Goal: Use online tool/utility: Utilize a website feature to perform a specific function

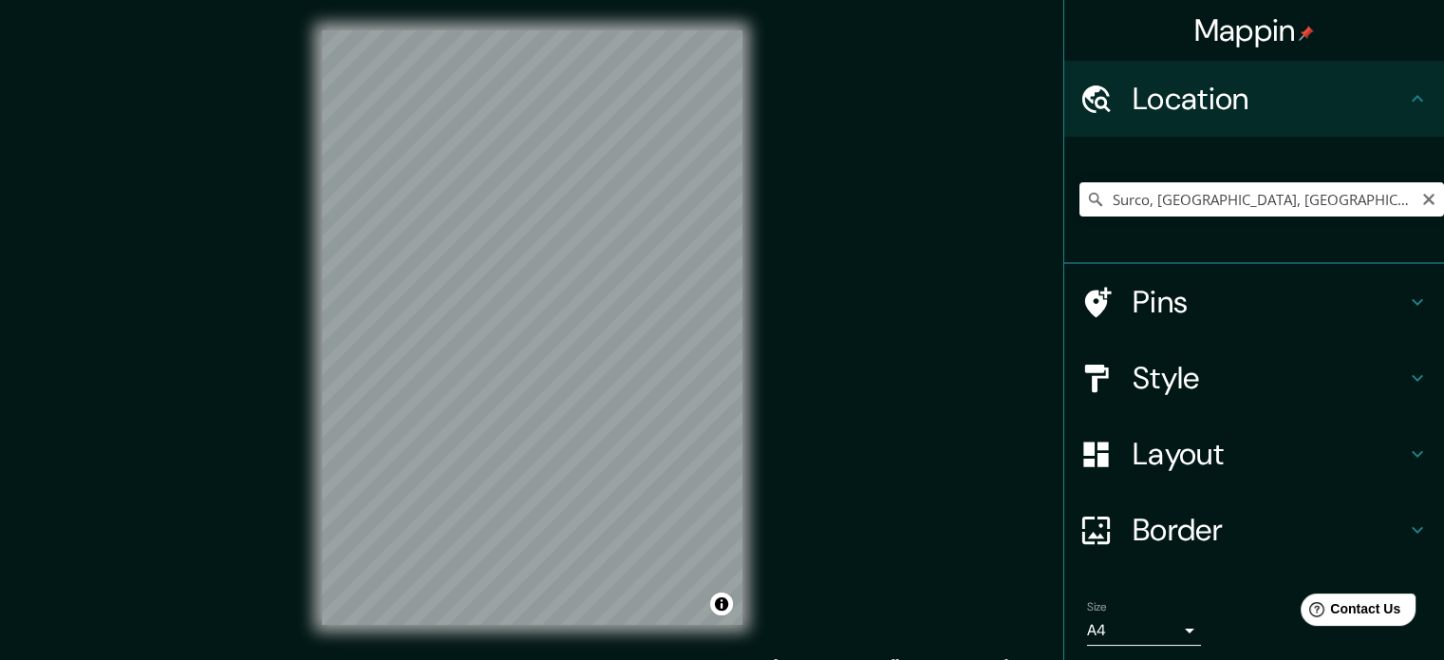
click at [1328, 195] on input "Surco, [GEOGRAPHIC_DATA], [GEOGRAPHIC_DATA], [GEOGRAPHIC_DATA]" at bounding box center [1261, 199] width 365 height 34
click at [1360, 196] on input "Surco, [GEOGRAPHIC_DATA], [GEOGRAPHIC_DATA], [GEOGRAPHIC_DATA]" at bounding box center [1261, 199] width 365 height 34
click at [1383, 188] on input "Surco, [GEOGRAPHIC_DATA], [GEOGRAPHIC_DATA], [GEOGRAPHIC_DATA]" at bounding box center [1261, 199] width 365 height 34
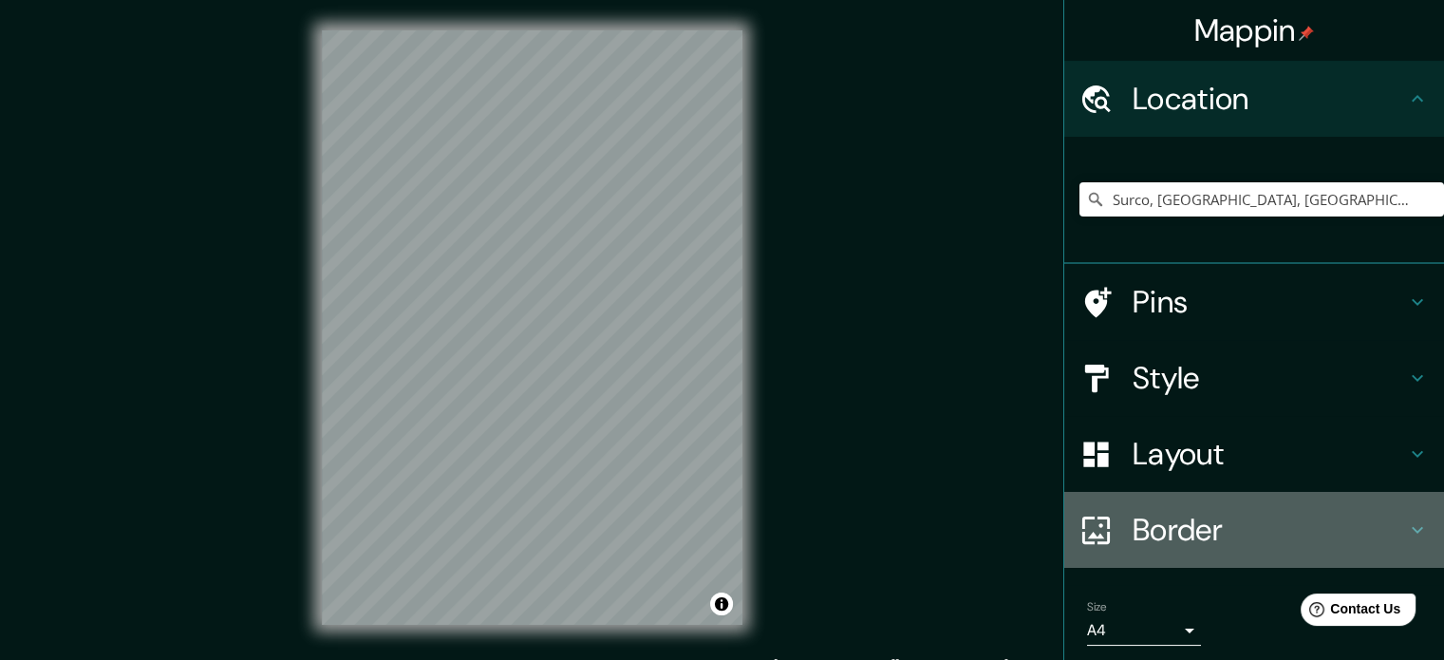
click at [1304, 537] on h4 "Border" at bounding box center [1269, 530] width 273 height 38
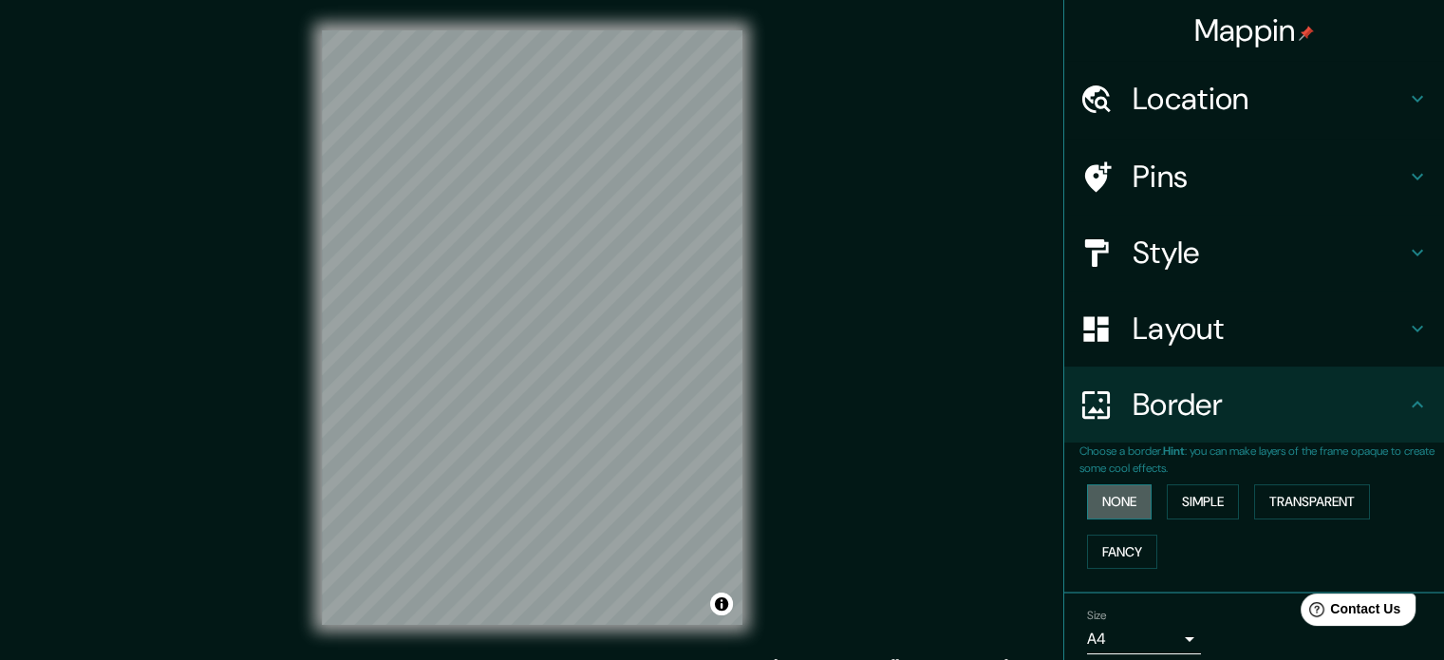
click at [1116, 508] on button "None" at bounding box center [1119, 501] width 65 height 35
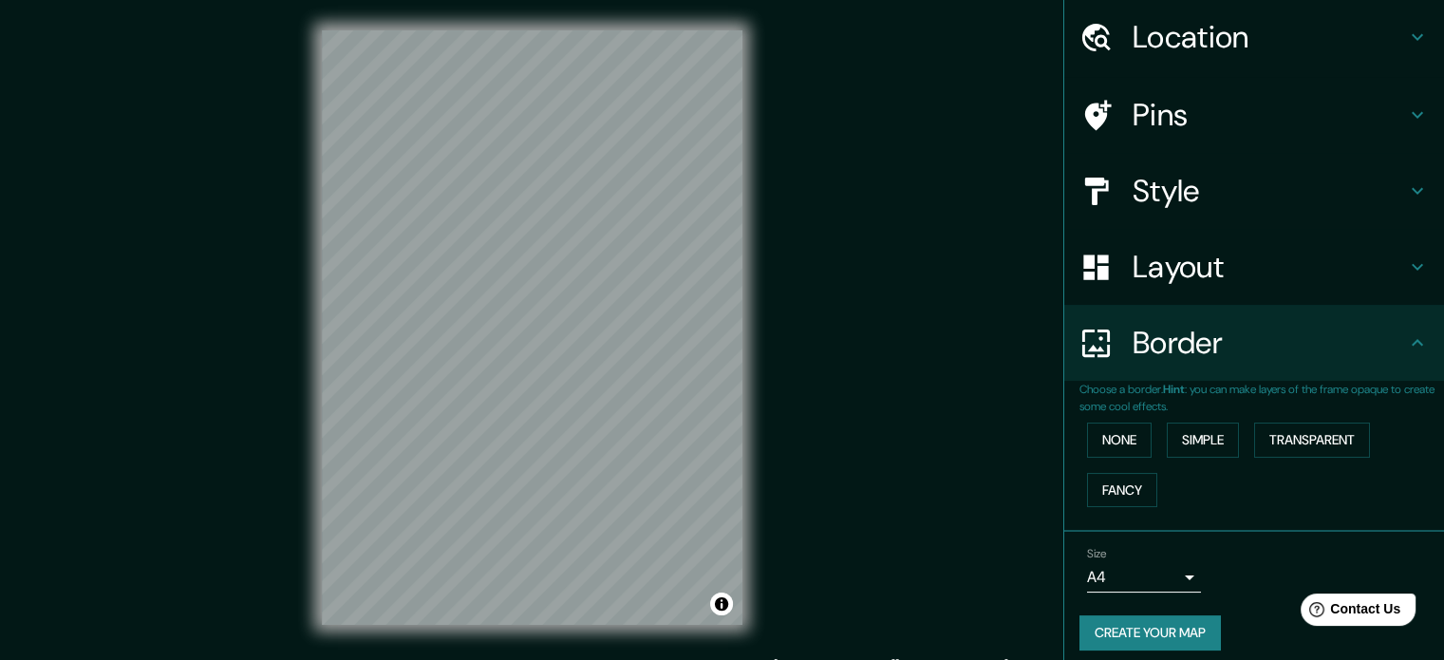
scroll to position [72, 0]
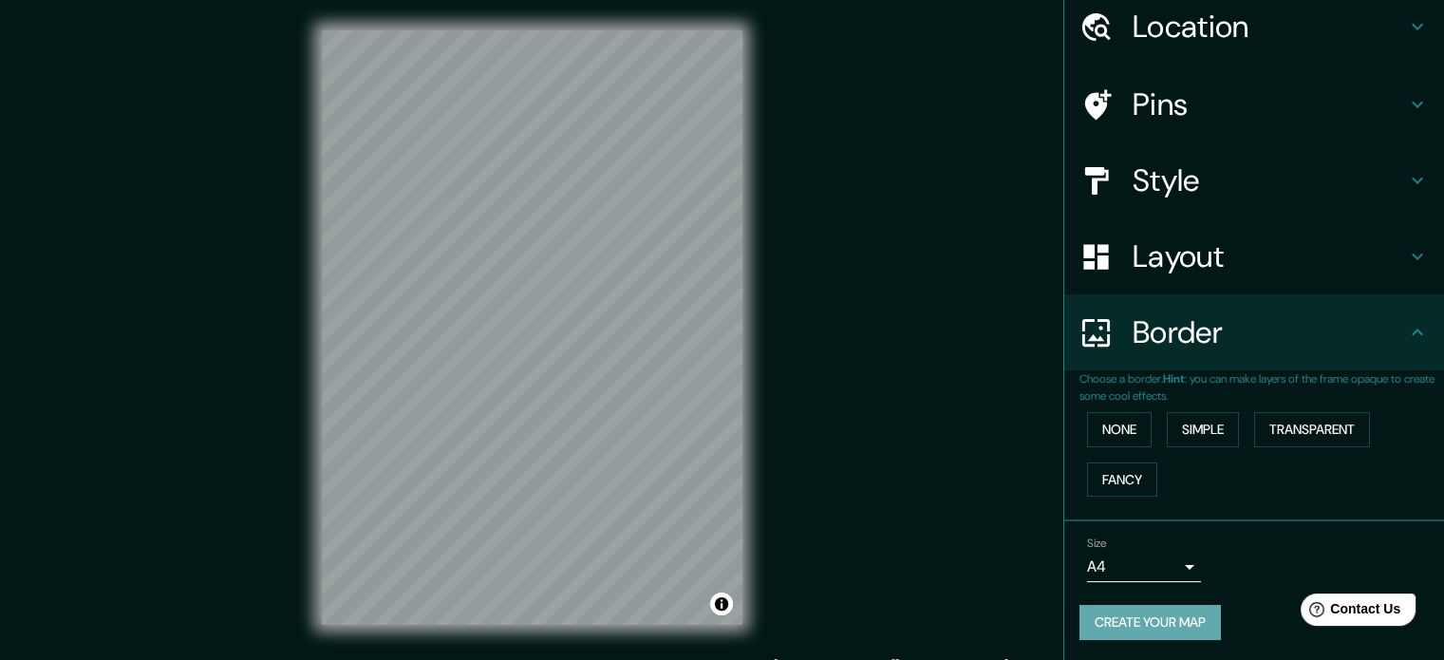
click at [1173, 612] on button "Create your map" at bounding box center [1149, 622] width 141 height 35
click at [1154, 600] on div "Size A4 single Create your map" at bounding box center [1253, 592] width 349 height 126
click at [1150, 622] on button "Create your map" at bounding box center [1149, 622] width 141 height 35
click at [1150, 622] on div "Create your map" at bounding box center [1253, 622] width 349 height 35
click at [1152, 627] on div "Create your map" at bounding box center [1253, 622] width 349 height 35
